Goal: Information Seeking & Learning: Learn about a topic

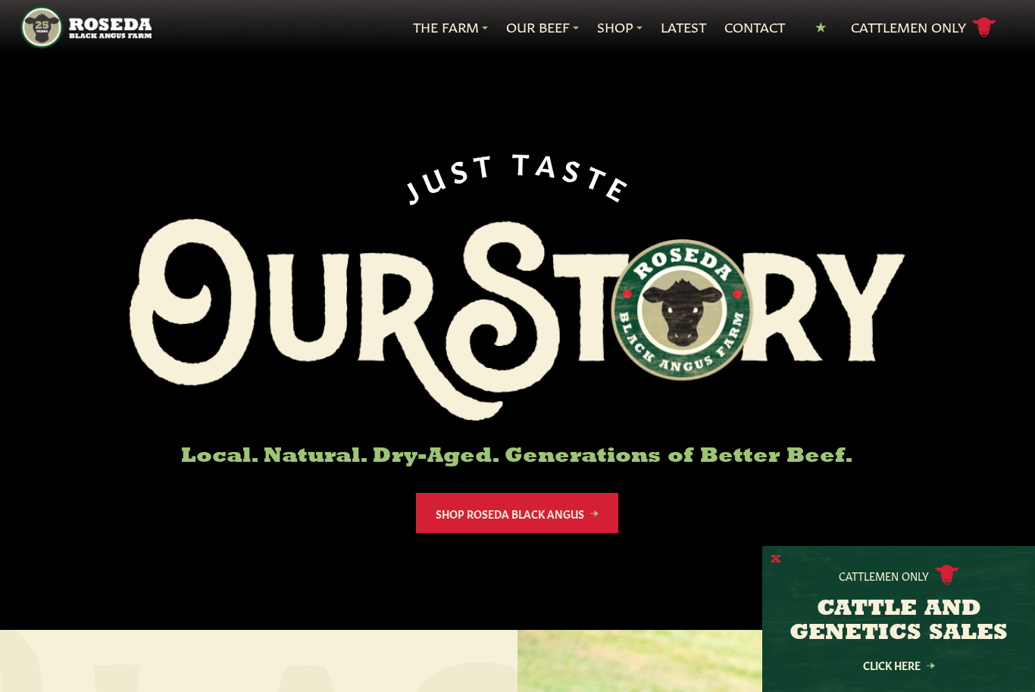
click at [780, 561] on button "X" at bounding box center [775, 560] width 11 height 16
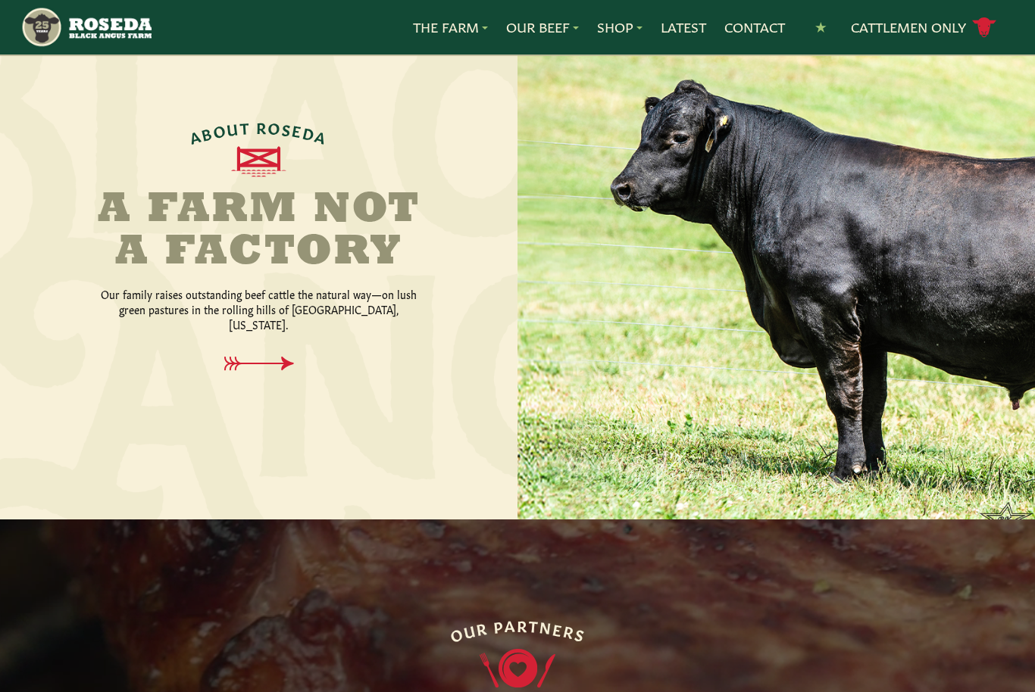
scroll to position [631, 0]
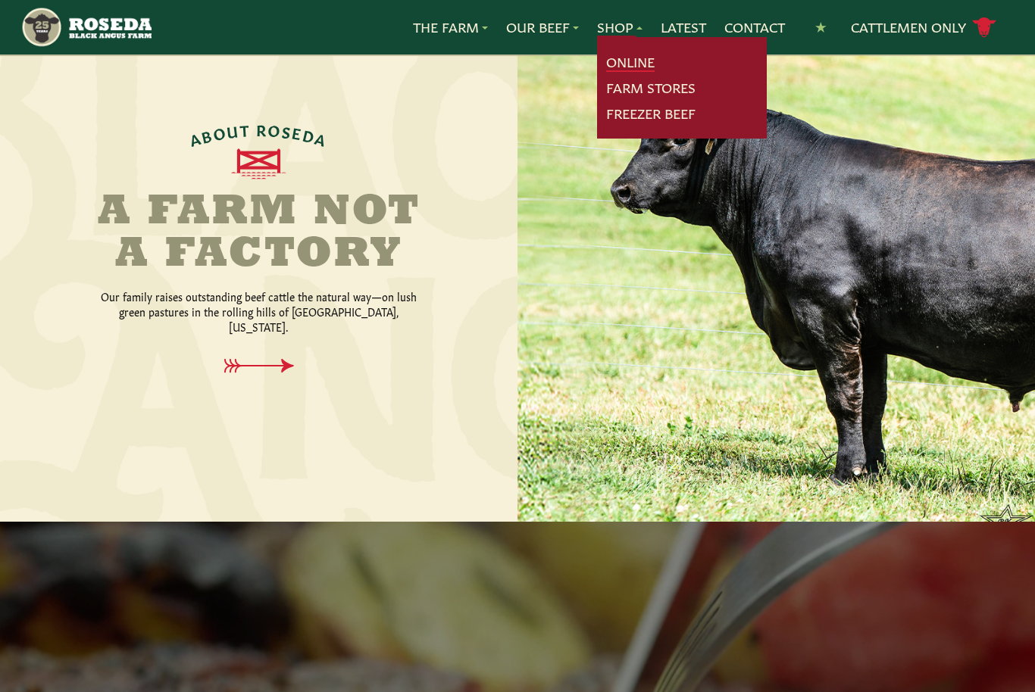
click at [635, 58] on link "Online" at bounding box center [630, 62] width 48 height 20
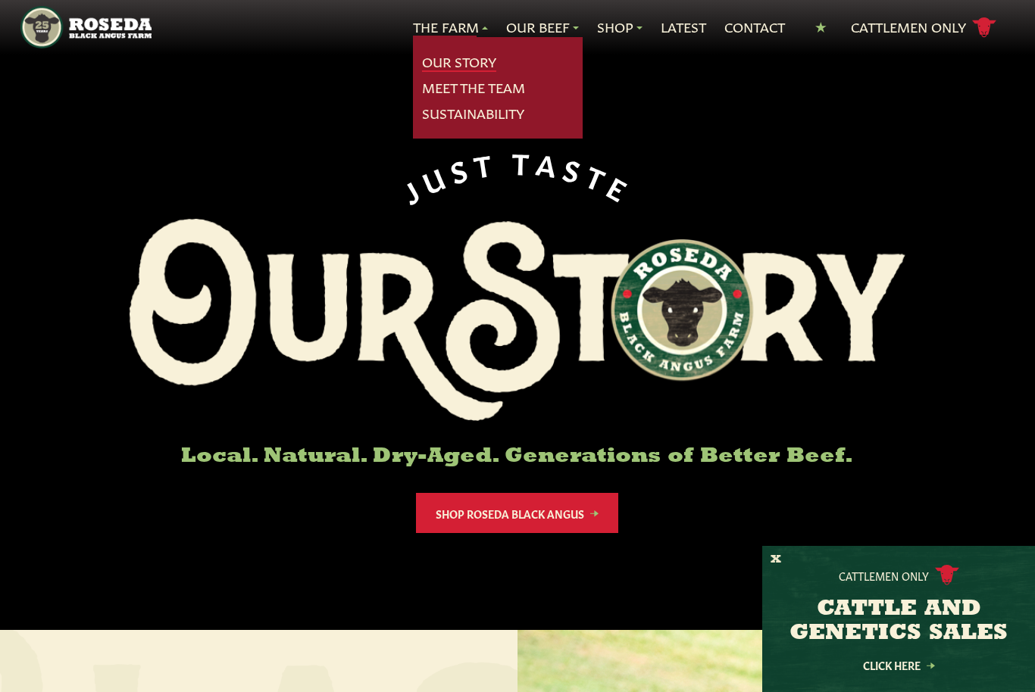
click at [468, 59] on link "Our Story" at bounding box center [459, 62] width 74 height 20
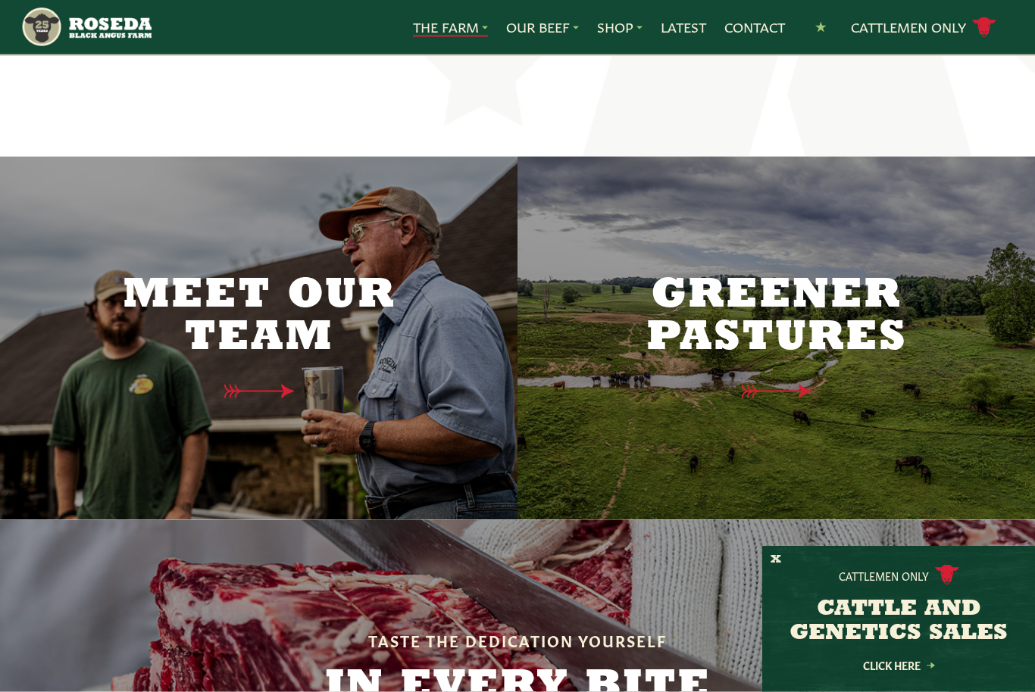
scroll to position [3760, 0]
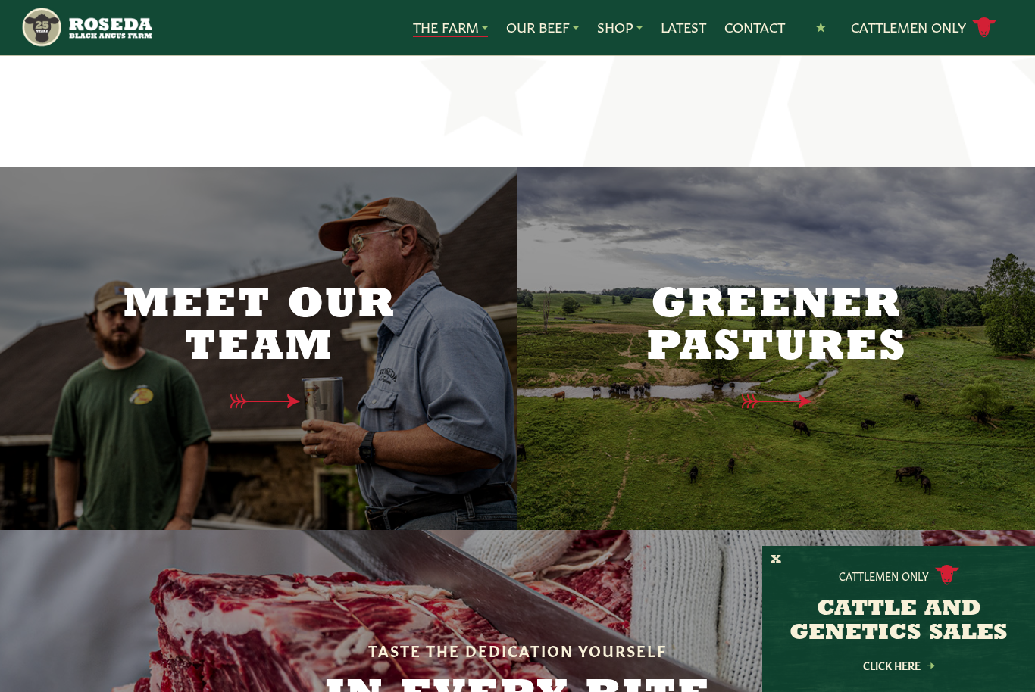
click at [287, 285] on h2 "Meet Our Team" at bounding box center [259, 327] width 318 height 85
click at [290, 394] on icon at bounding box center [272, 402] width 110 height 16
click at [303, 394] on icon at bounding box center [271, 401] width 76 height 15
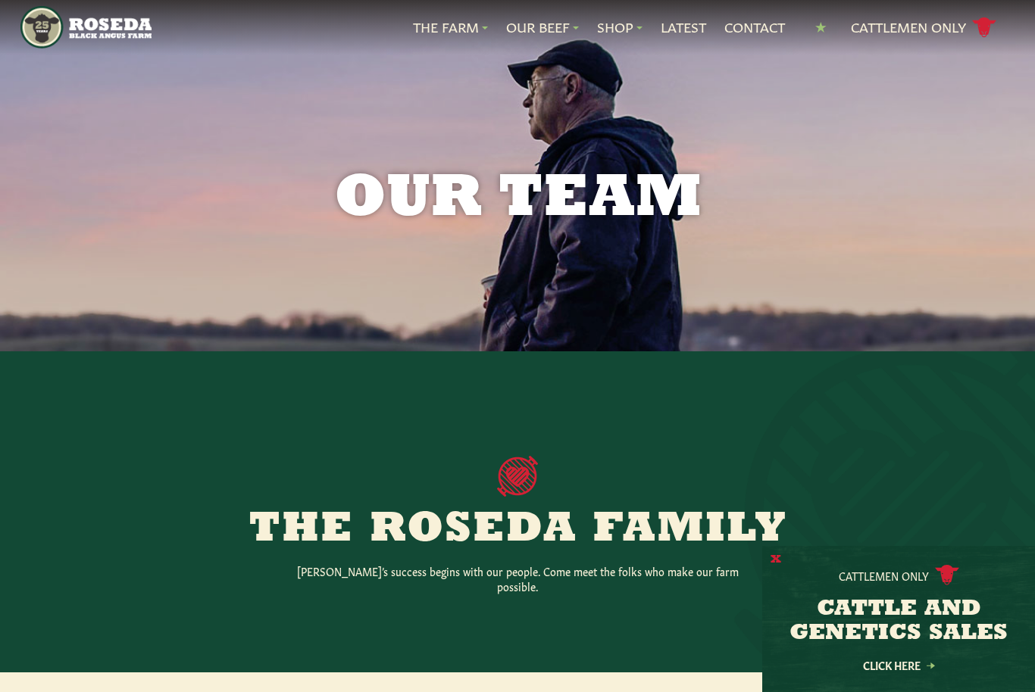
click at [778, 553] on button "X" at bounding box center [775, 560] width 11 height 16
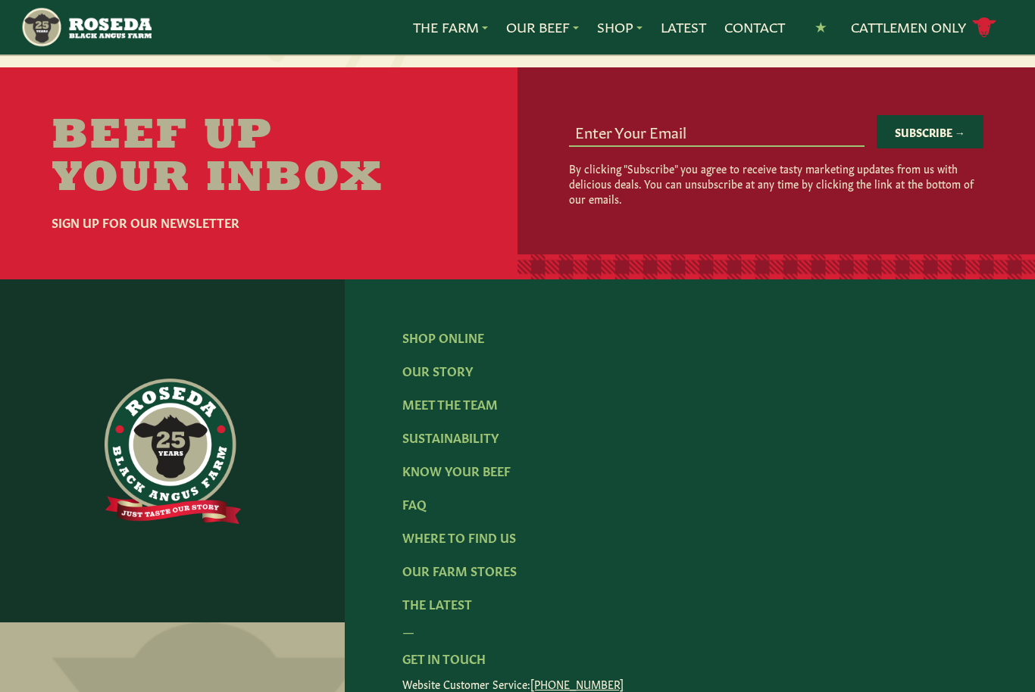
scroll to position [1973, 0]
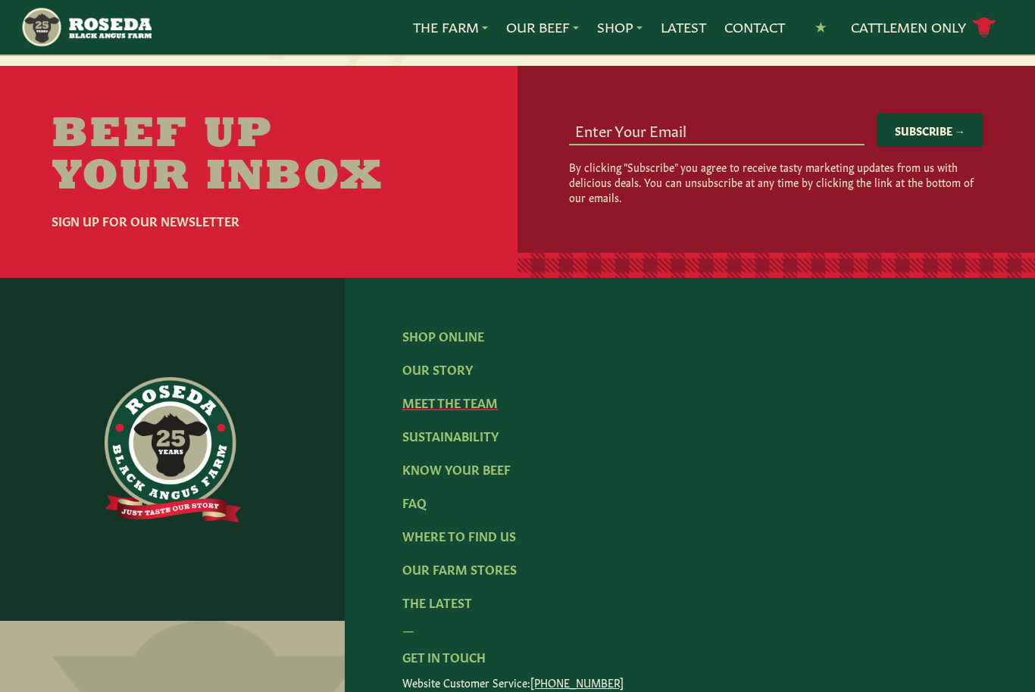
click at [471, 394] on link "Meet The Team" at bounding box center [449, 402] width 95 height 17
click at [457, 394] on link "Meet The Team" at bounding box center [449, 402] width 95 height 17
click at [448, 394] on link "Meet The Team" at bounding box center [449, 402] width 95 height 17
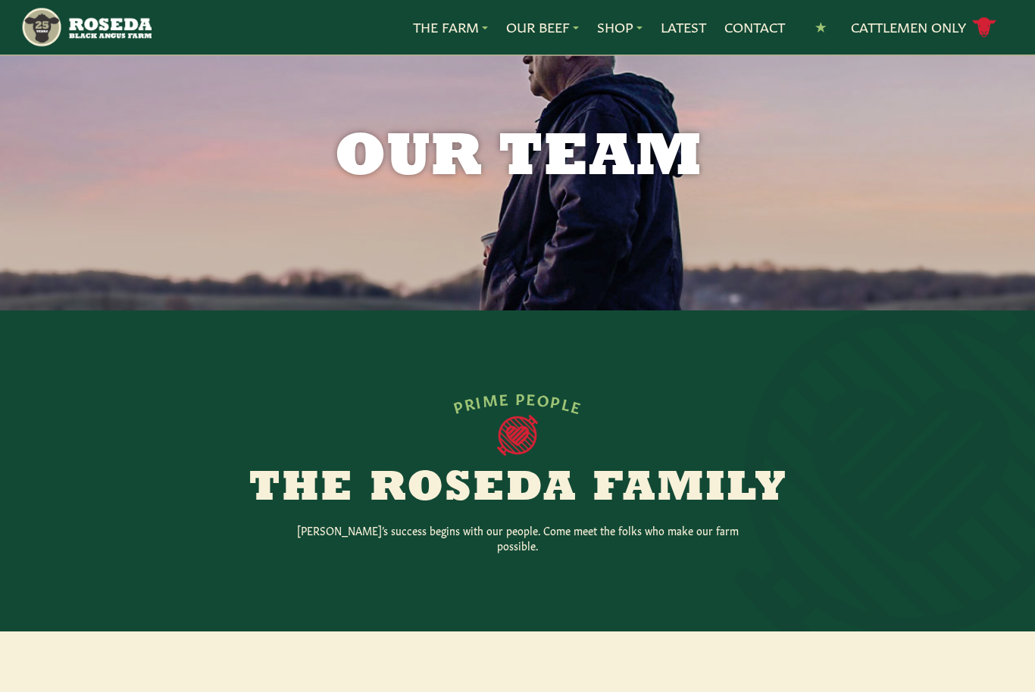
scroll to position [0, 0]
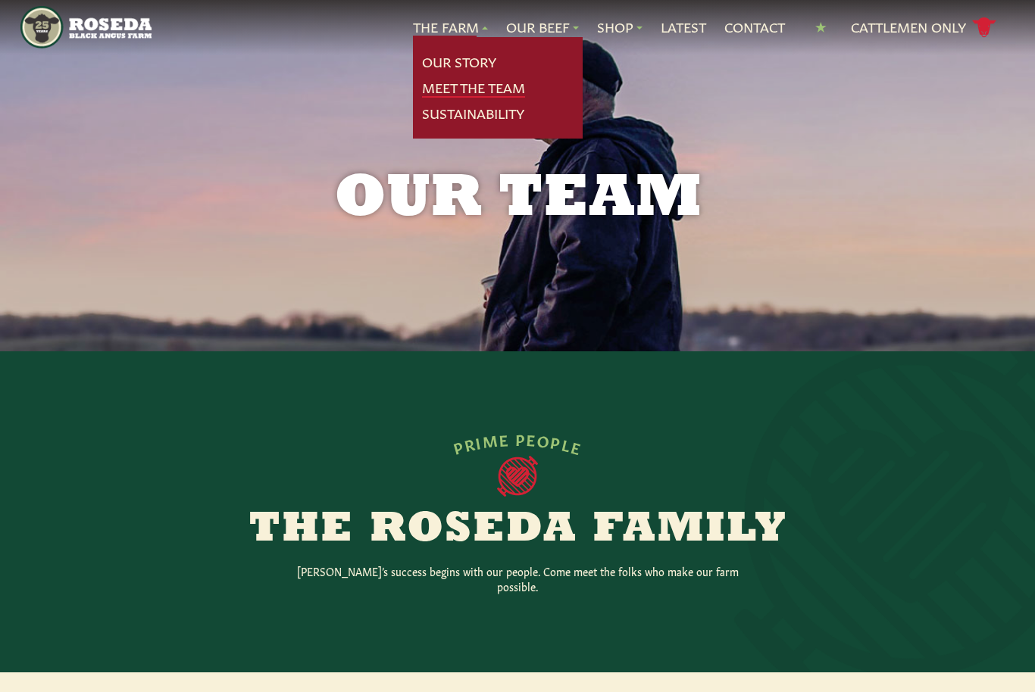
click at [503, 83] on link "Meet The Team" at bounding box center [473, 88] width 103 height 20
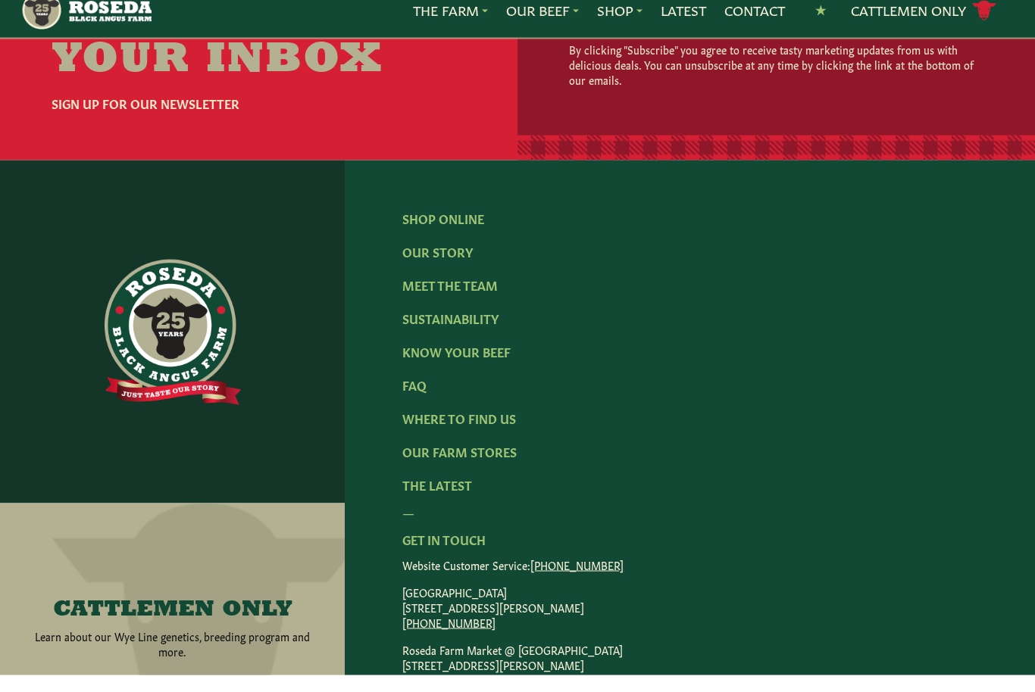
scroll to position [2073, 0]
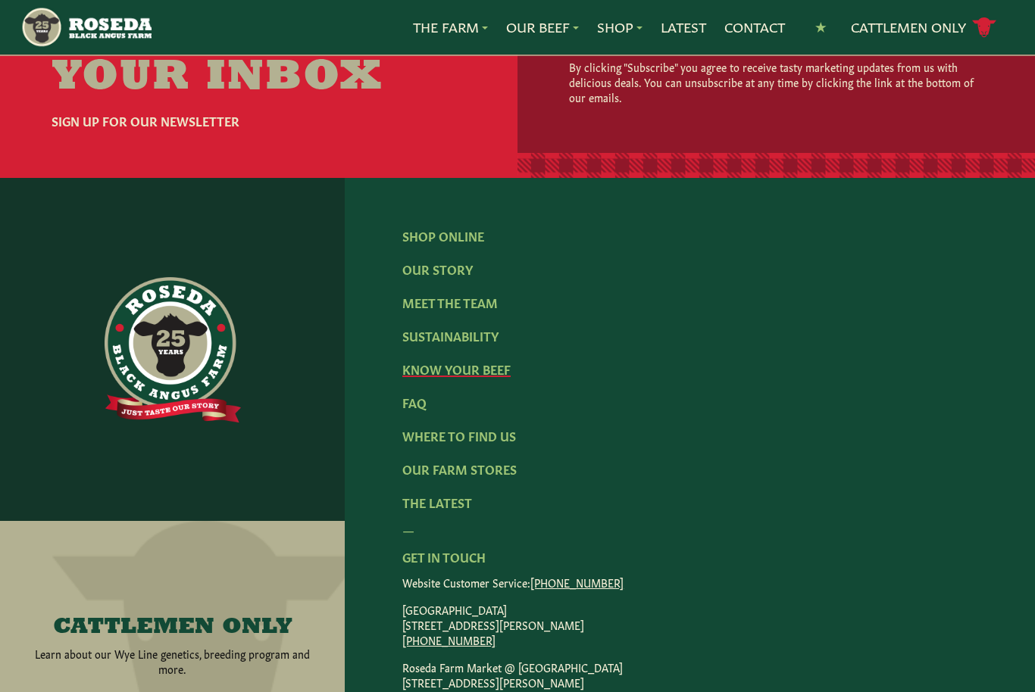
click at [479, 361] on link "Know Your Beef" at bounding box center [456, 369] width 108 height 17
